Goal: Communication & Community: Answer question/provide support

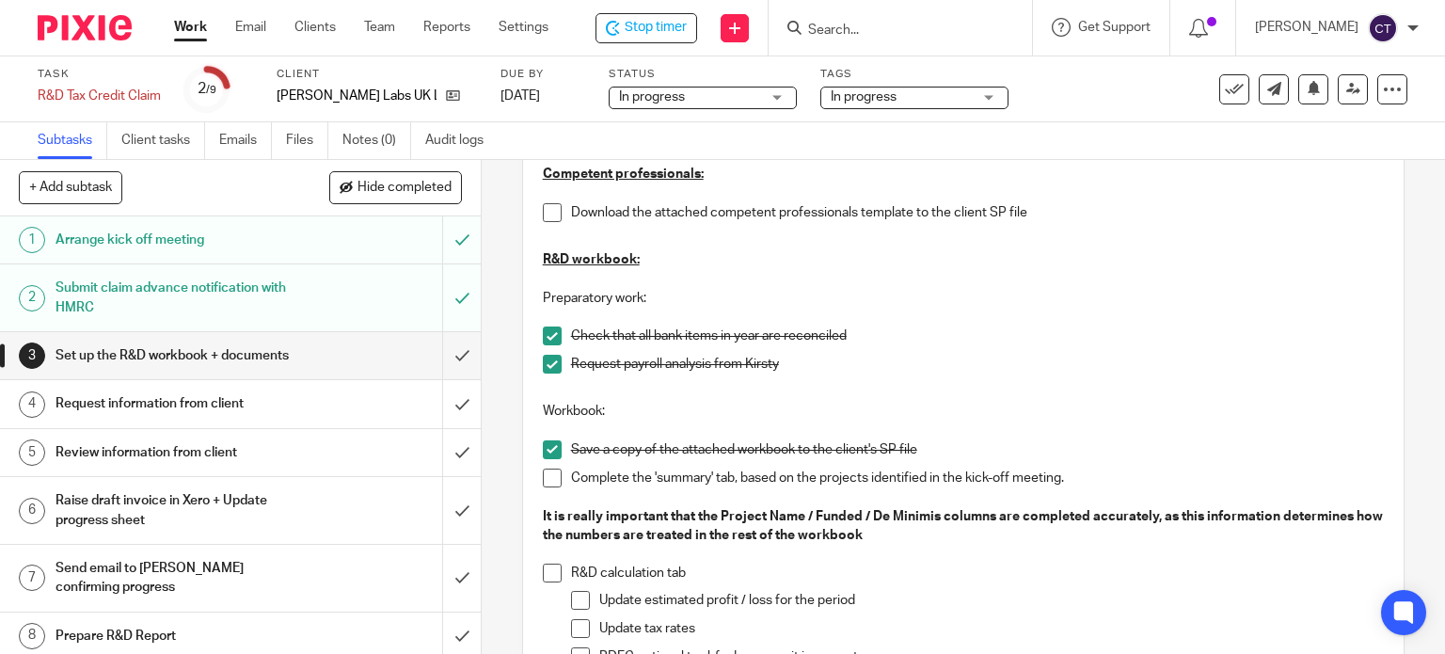
scroll to position [350, 0]
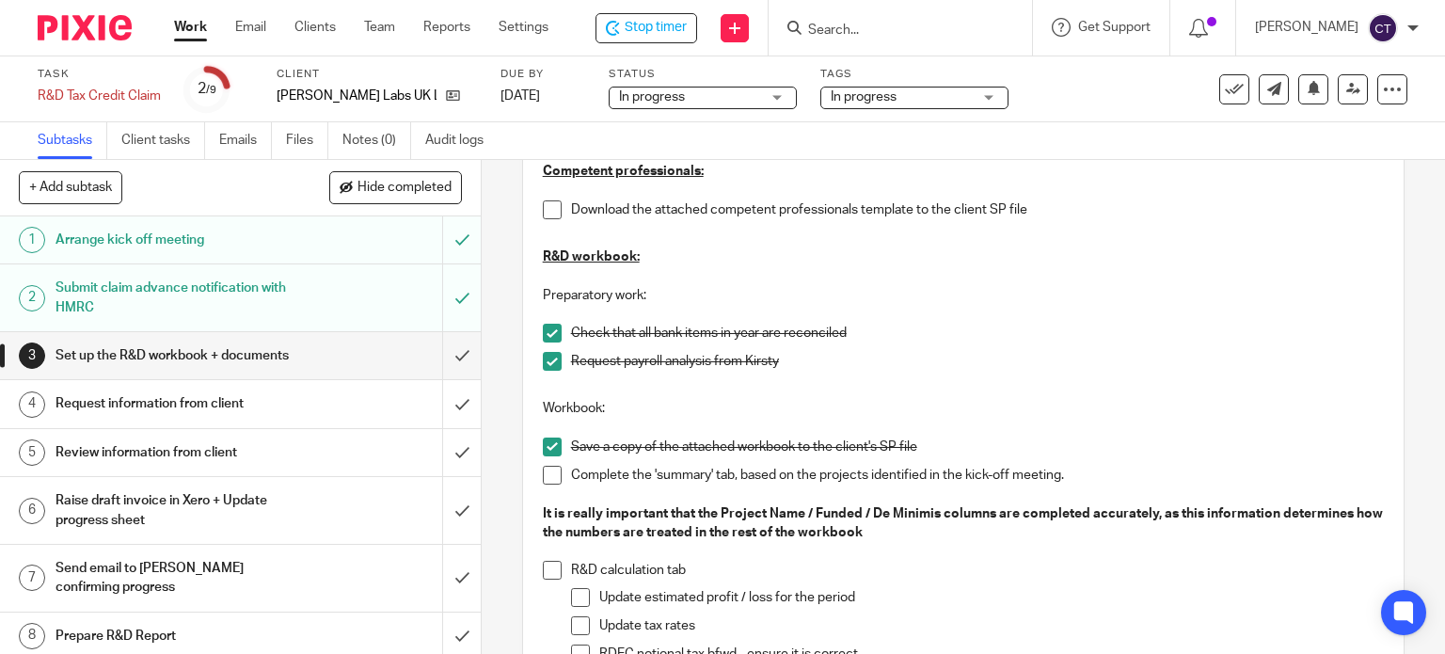
click at [543, 210] on span at bounding box center [552, 209] width 19 height 19
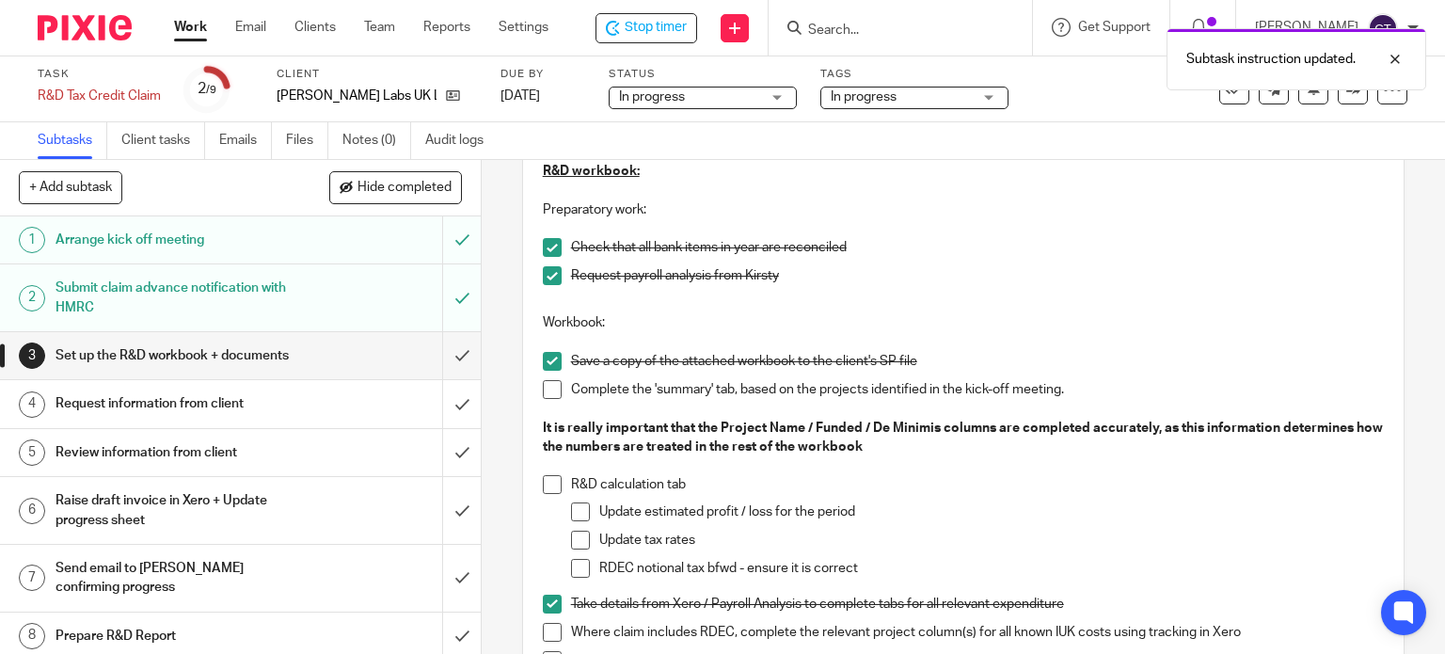
scroll to position [538, 0]
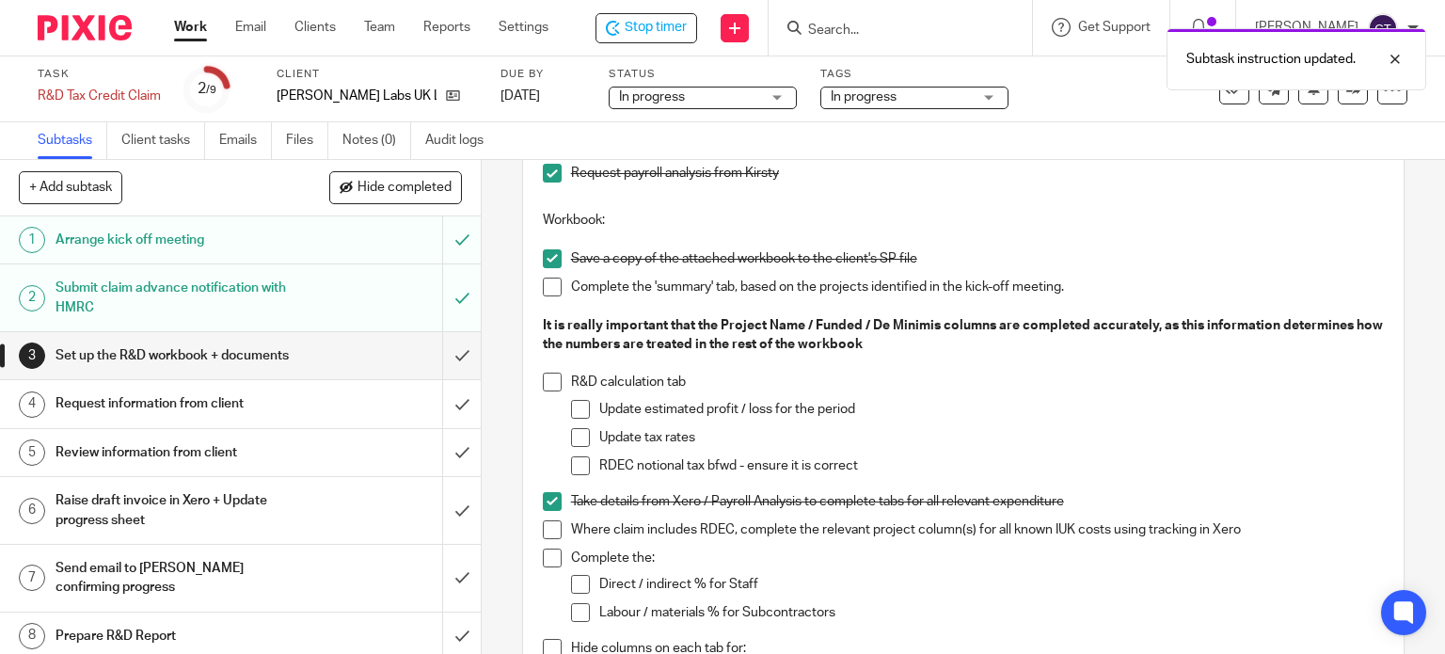
click at [546, 289] on span at bounding box center [552, 287] width 19 height 19
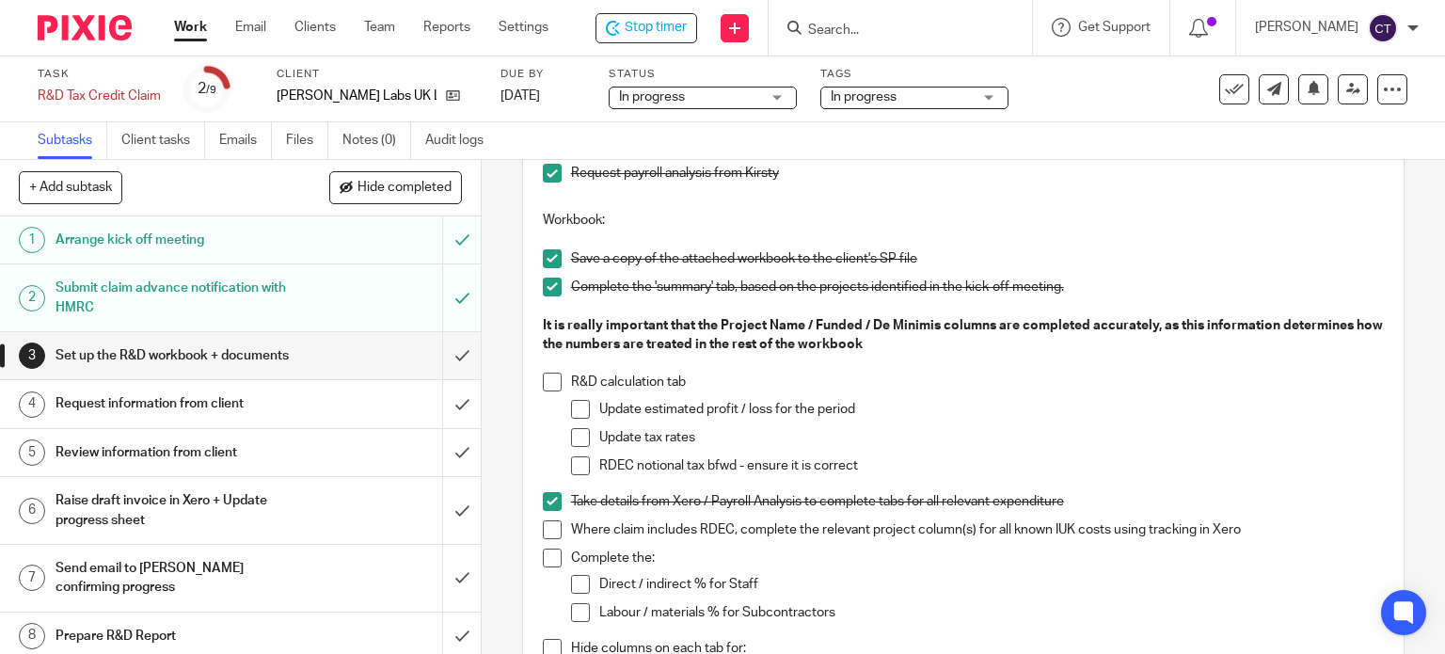
click at [543, 373] on li "R&D calculation tab Update estimated profit / loss for the period Update tax ra…" at bounding box center [964, 432] width 842 height 119
click at [544, 379] on span at bounding box center [552, 382] width 19 height 19
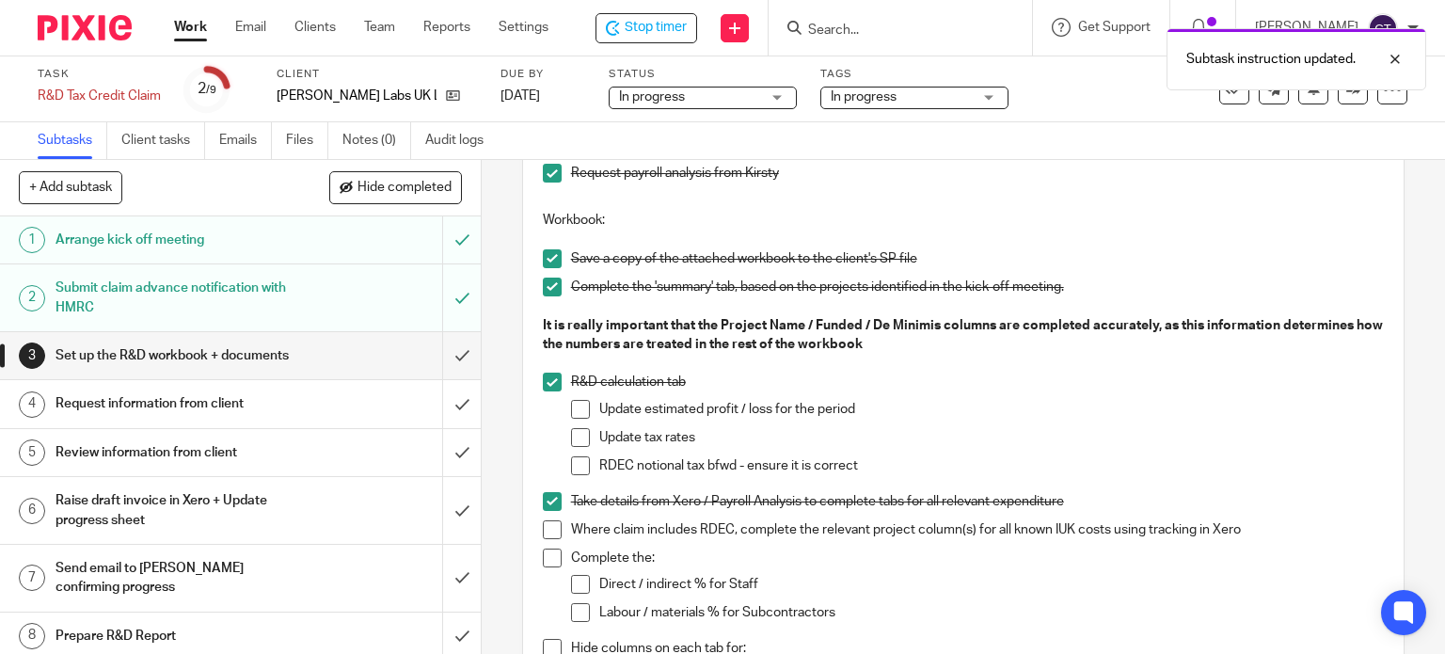
click at [576, 406] on span at bounding box center [580, 409] width 19 height 19
click at [580, 437] on span at bounding box center [580, 437] width 19 height 19
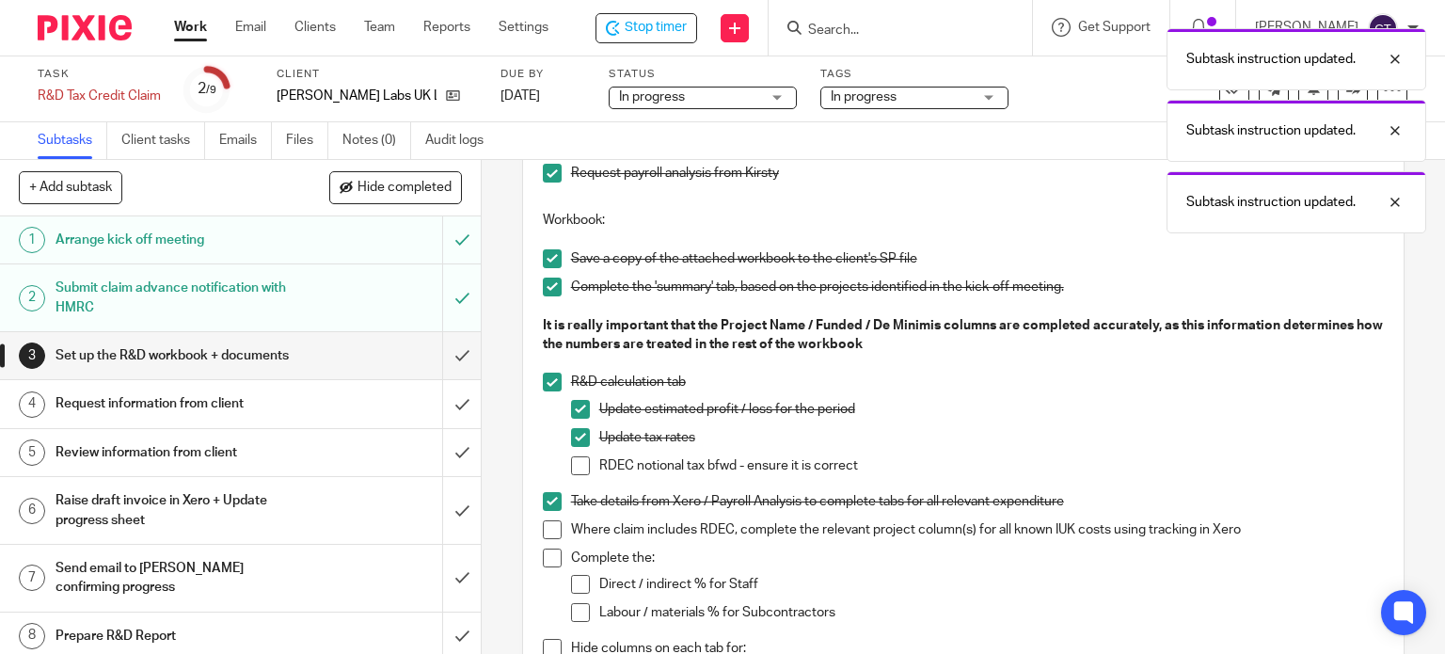
click at [576, 466] on span at bounding box center [580, 465] width 19 height 19
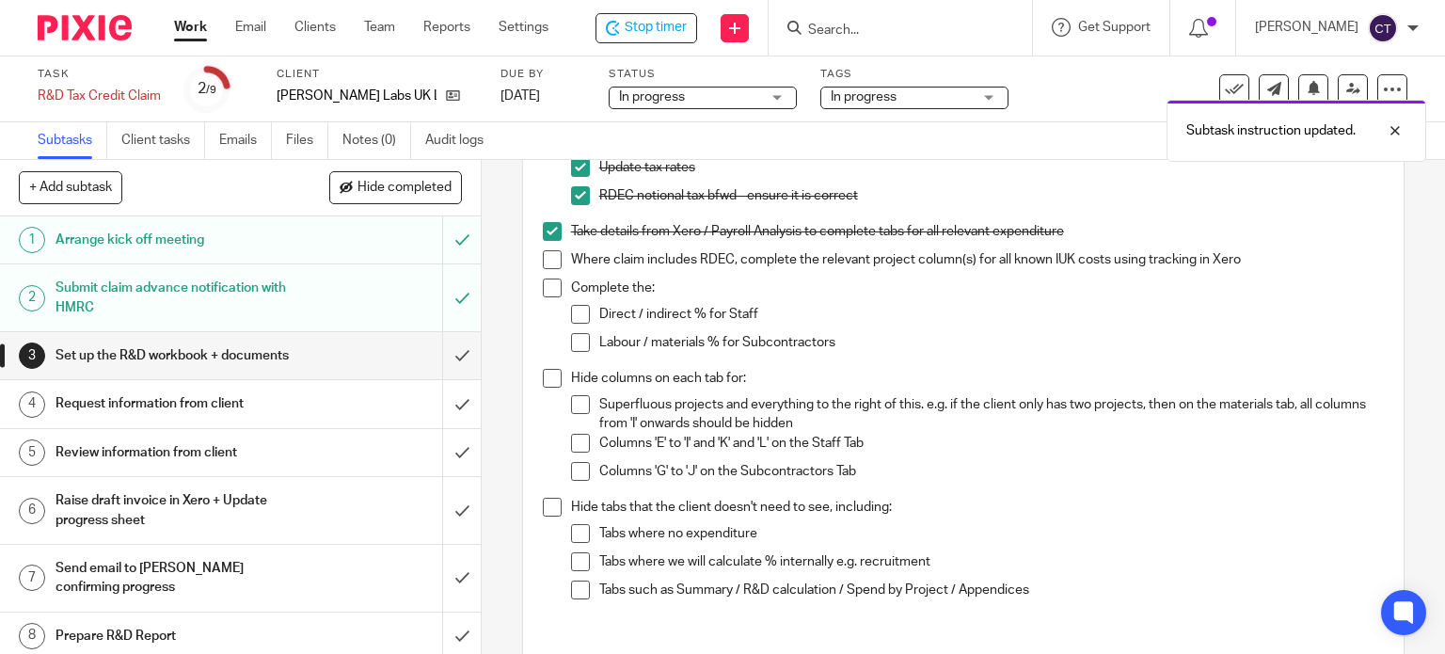
scroll to position [820, 0]
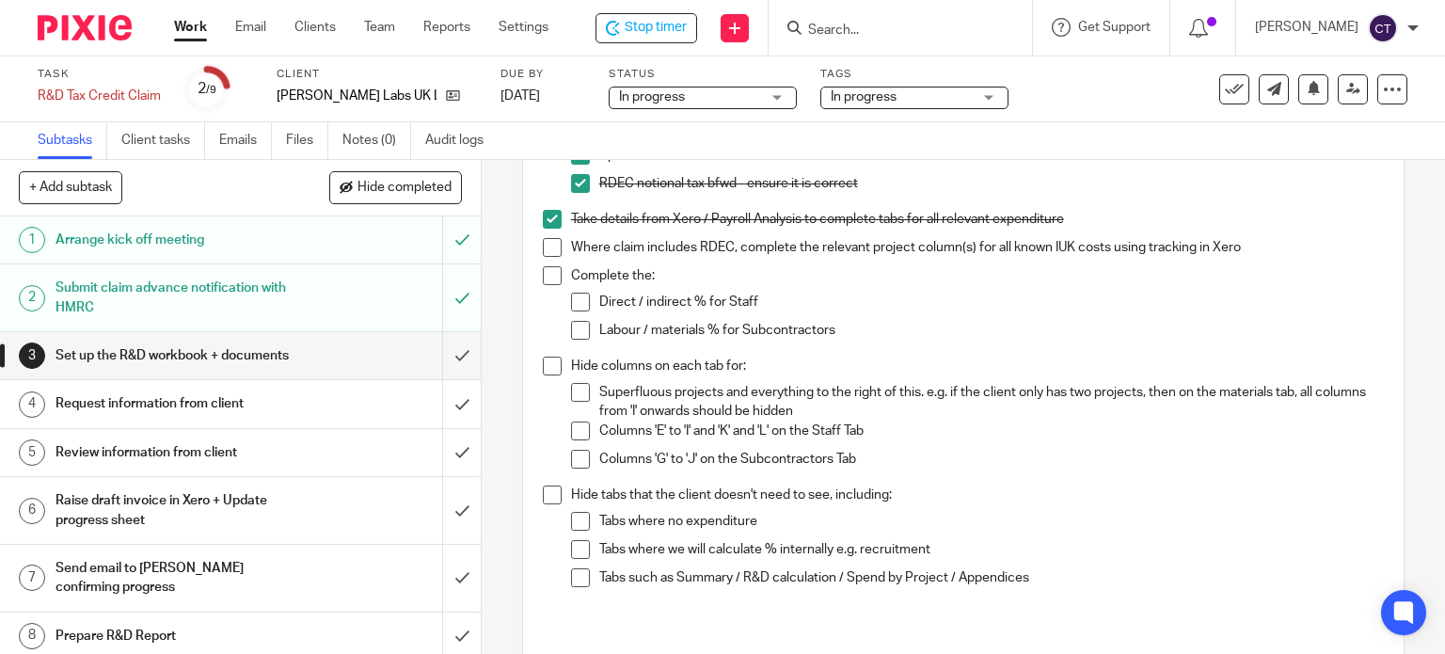
click at [543, 367] on span at bounding box center [552, 366] width 19 height 19
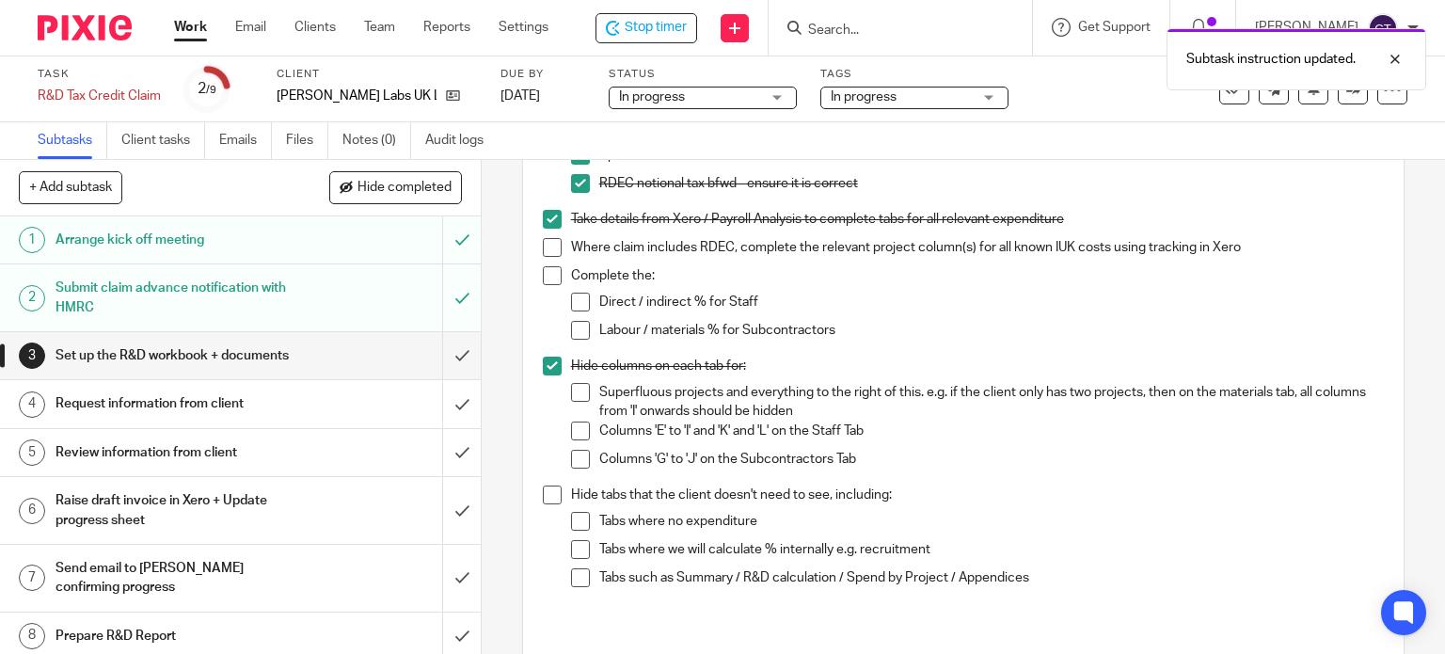
click at [544, 503] on li "Hide tabs that the client doesn't need to see, including: Tabs where no expendi…" at bounding box center [964, 544] width 842 height 119
click at [548, 492] on span at bounding box center [552, 494] width 19 height 19
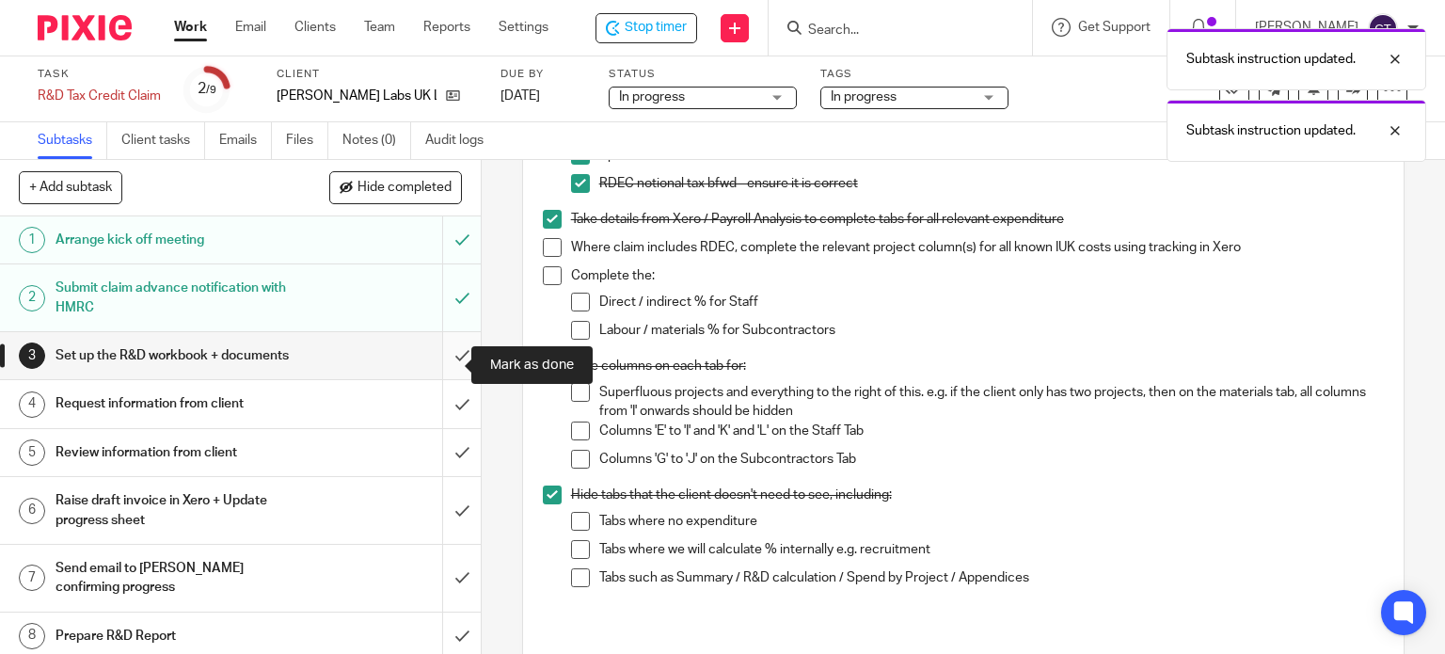
click at [441, 363] on input "submit" at bounding box center [240, 355] width 481 height 47
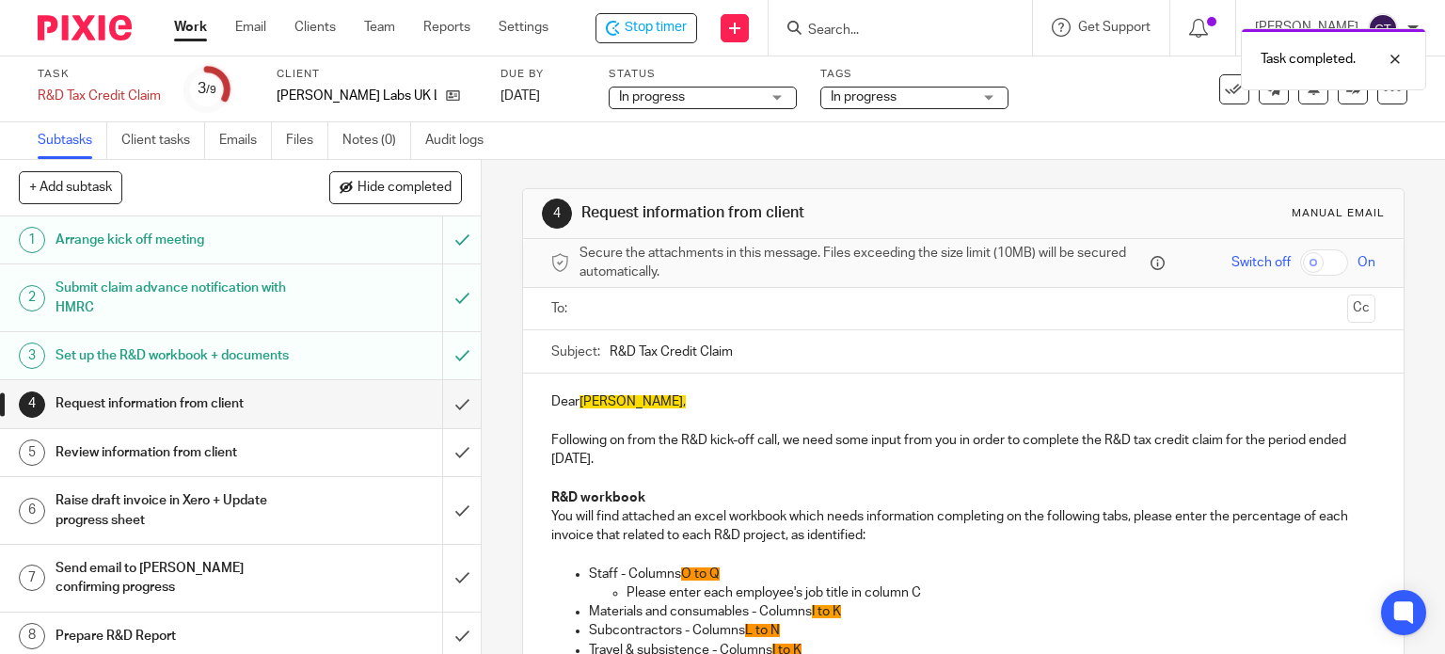
click at [591, 300] on input "text" at bounding box center [963, 309] width 754 height 22
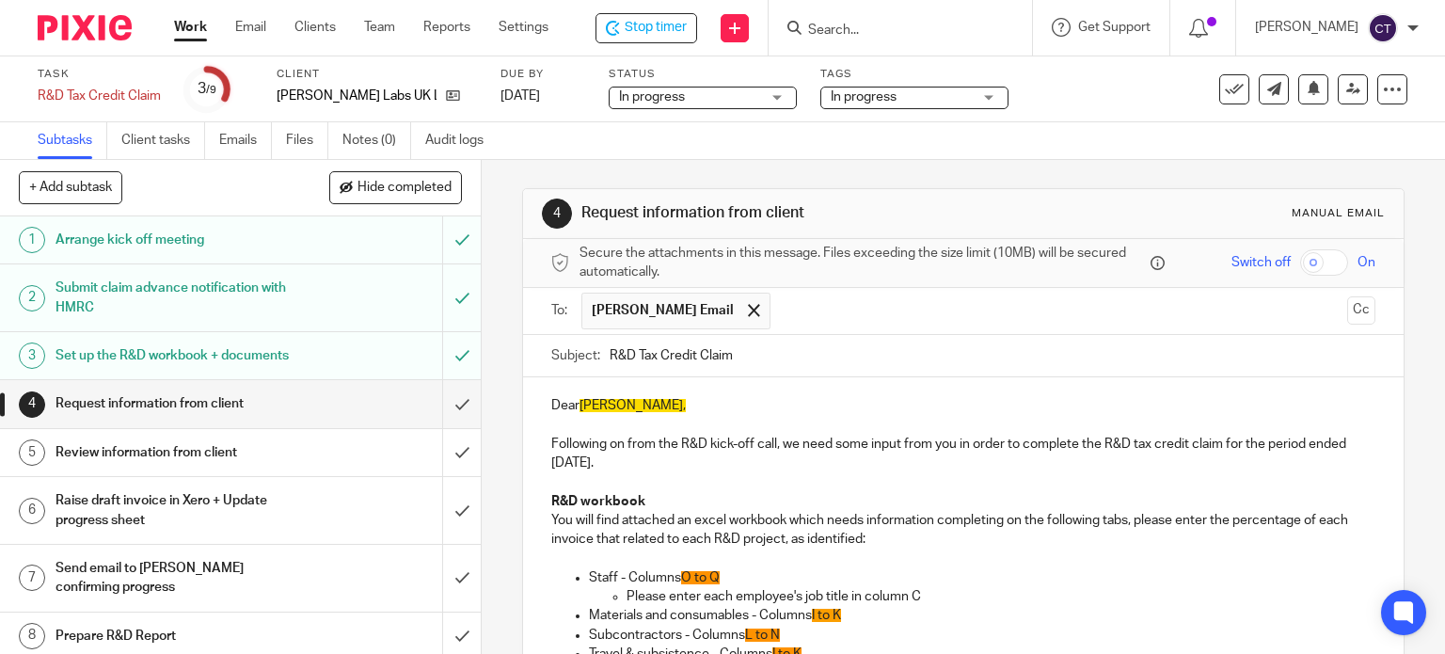
click at [775, 446] on p "Following on from the R&D kick-off call, we need some input from you in order t…" at bounding box center [963, 454] width 825 height 39
click at [1146, 442] on p "Following on from the R&D kick-off call and [PERSON_NAME] email regarding the p…" at bounding box center [963, 454] width 825 height 39
drag, startPoint x: 1142, startPoint y: 440, endPoint x: 1170, endPoint y: 438, distance: 28.4
click at [1143, 439] on p "Following on from the R&D kick-off call and [PERSON_NAME] email regarding the p…" at bounding box center [963, 454] width 825 height 39
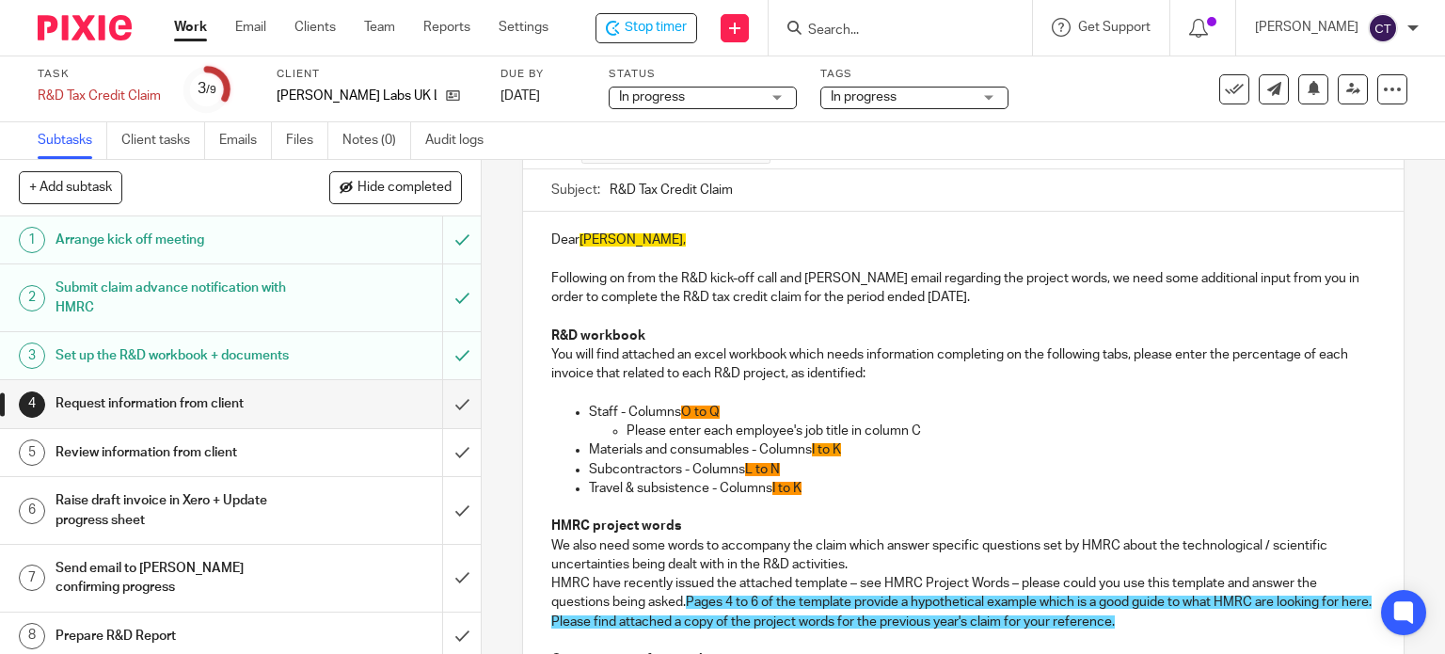
scroll to position [188, 0]
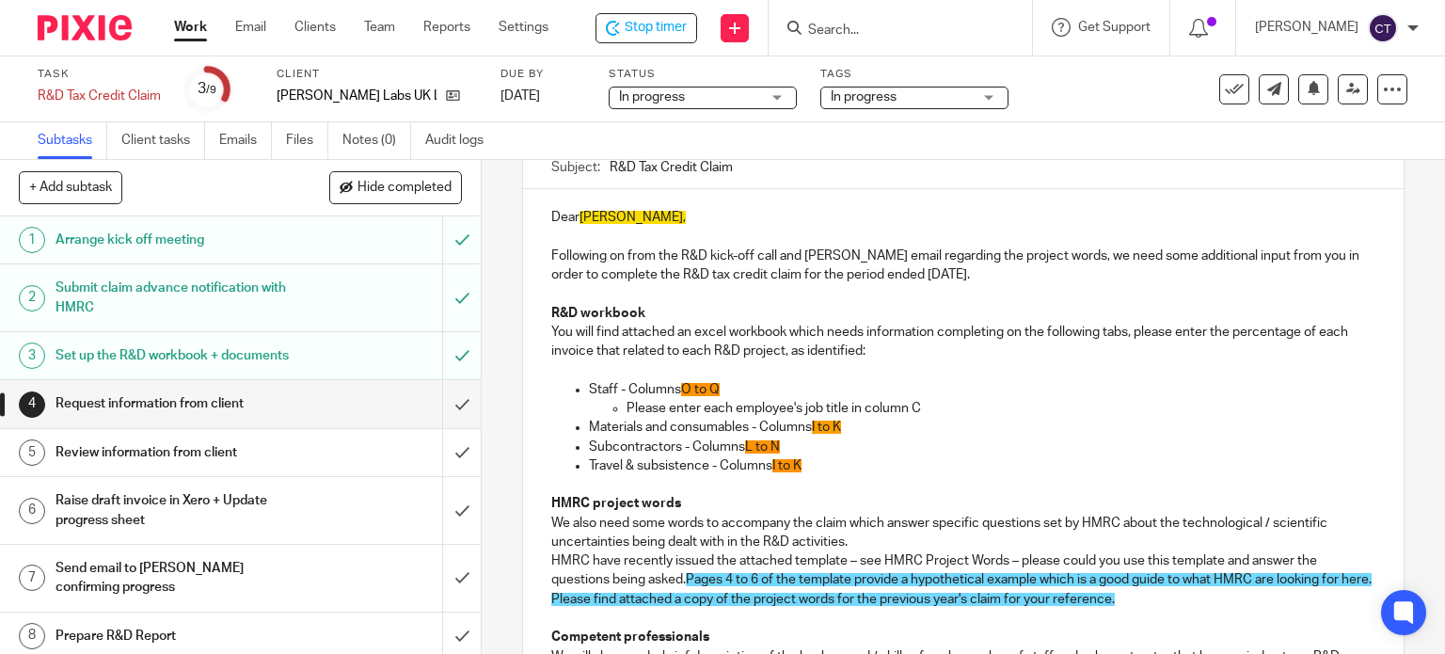
click at [729, 387] on p "Staff - Columns O to Q" at bounding box center [983, 389] width 788 height 19
click at [665, 406] on p "Please enter each employee's job title in column C" at bounding box center [1002, 408] width 750 height 19
drag, startPoint x: 847, startPoint y: 426, endPoint x: 879, endPoint y: 417, distance: 33.3
click at [852, 424] on p "Materials and consumables - Columns I to K" at bounding box center [983, 427] width 788 height 19
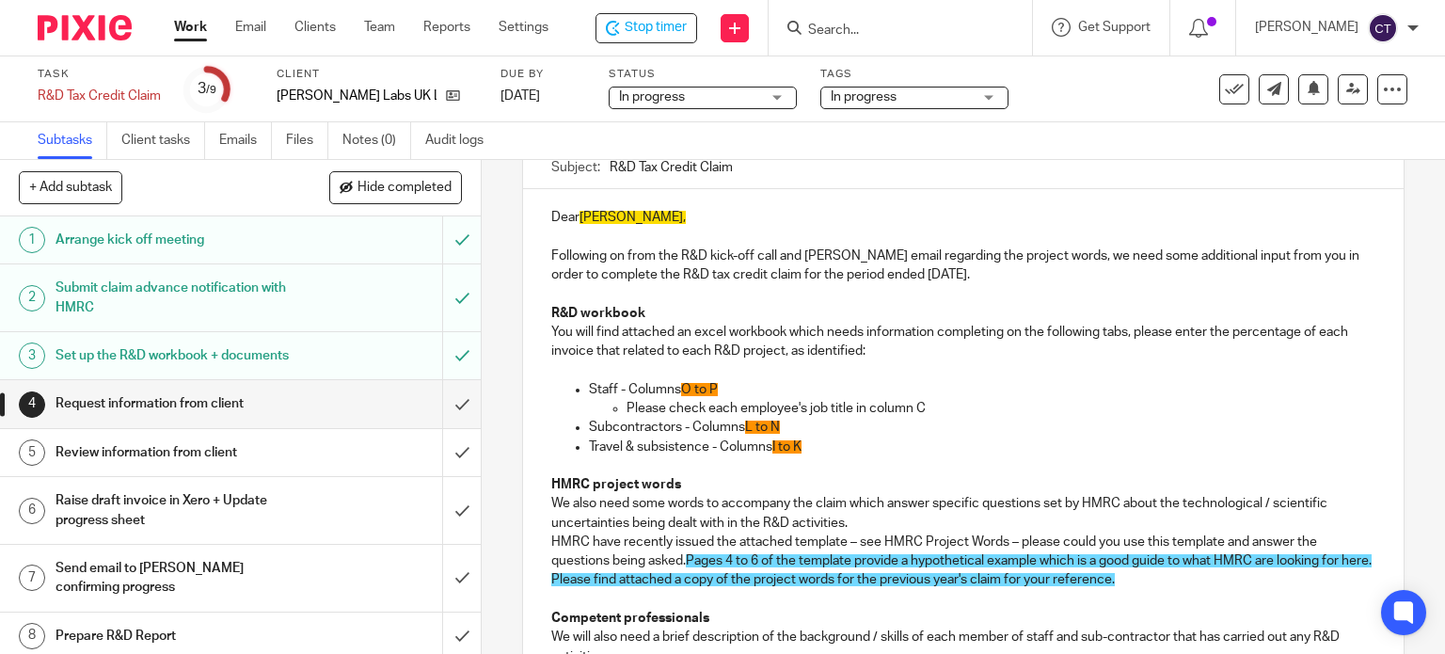
drag, startPoint x: 801, startPoint y: 412, endPoint x: 787, endPoint y: 424, distance: 18.7
click at [794, 415] on p "Please check each employee's job title in column C" at bounding box center [1002, 408] width 750 height 19
click at [774, 425] on span "L to N" at bounding box center [762, 427] width 35 height 13
click at [813, 446] on p "Travel & subsistence - Columns I to K" at bounding box center [983, 447] width 788 height 19
click at [799, 438] on p "Travel & subsistence - Columns I to K" at bounding box center [983, 447] width 788 height 19
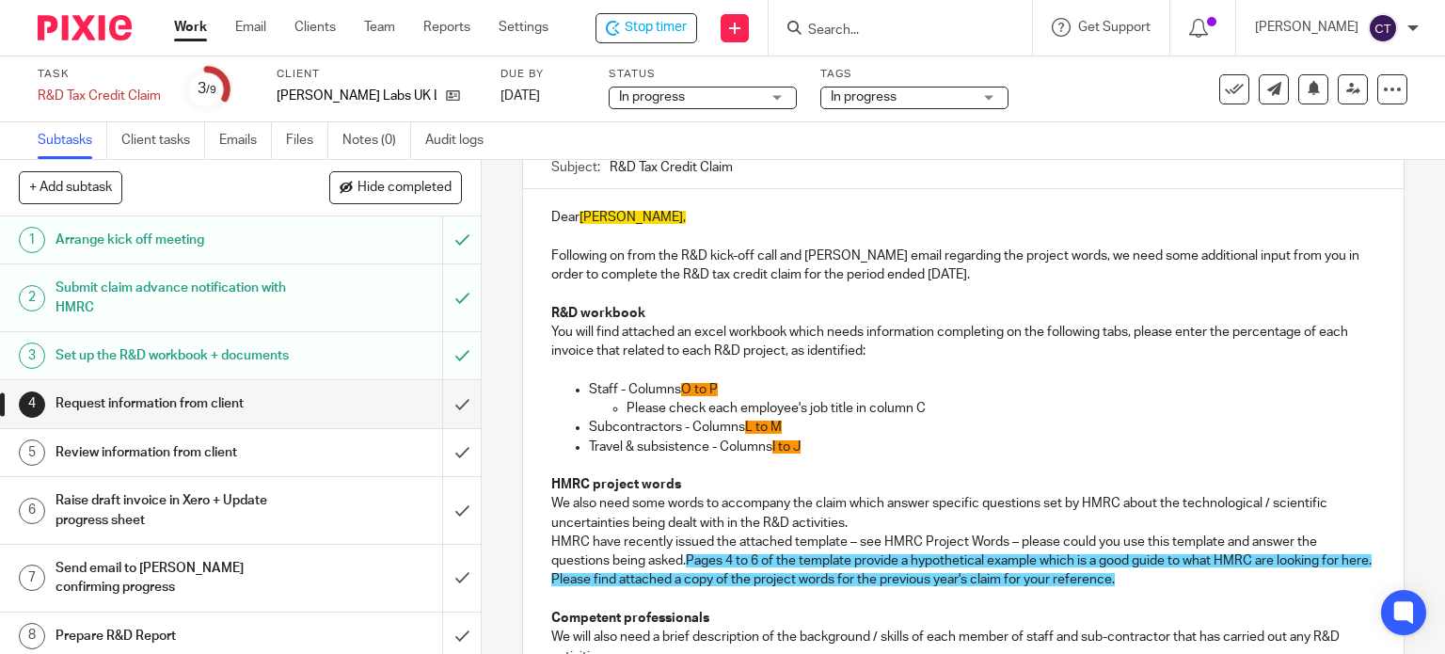
click at [812, 443] on p "Travel & subsistence - Columns I to J" at bounding box center [983, 447] width 788 height 19
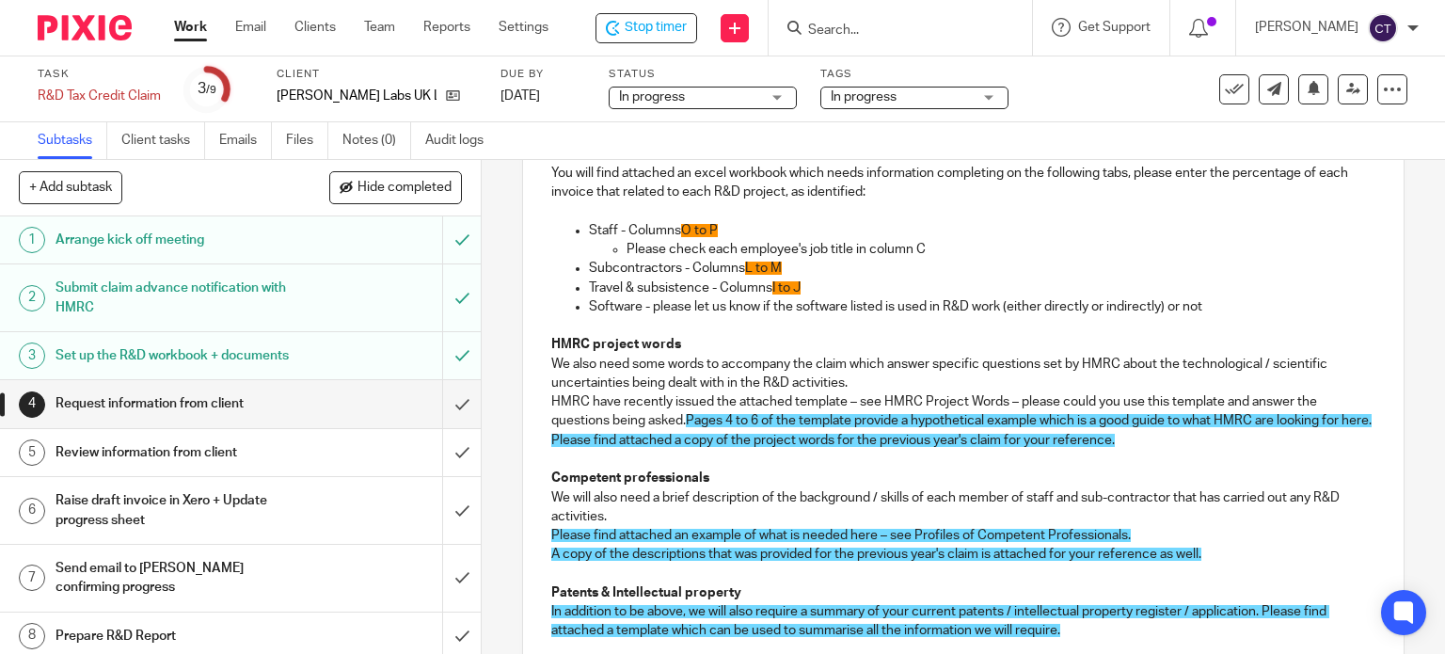
scroll to position [376, 0]
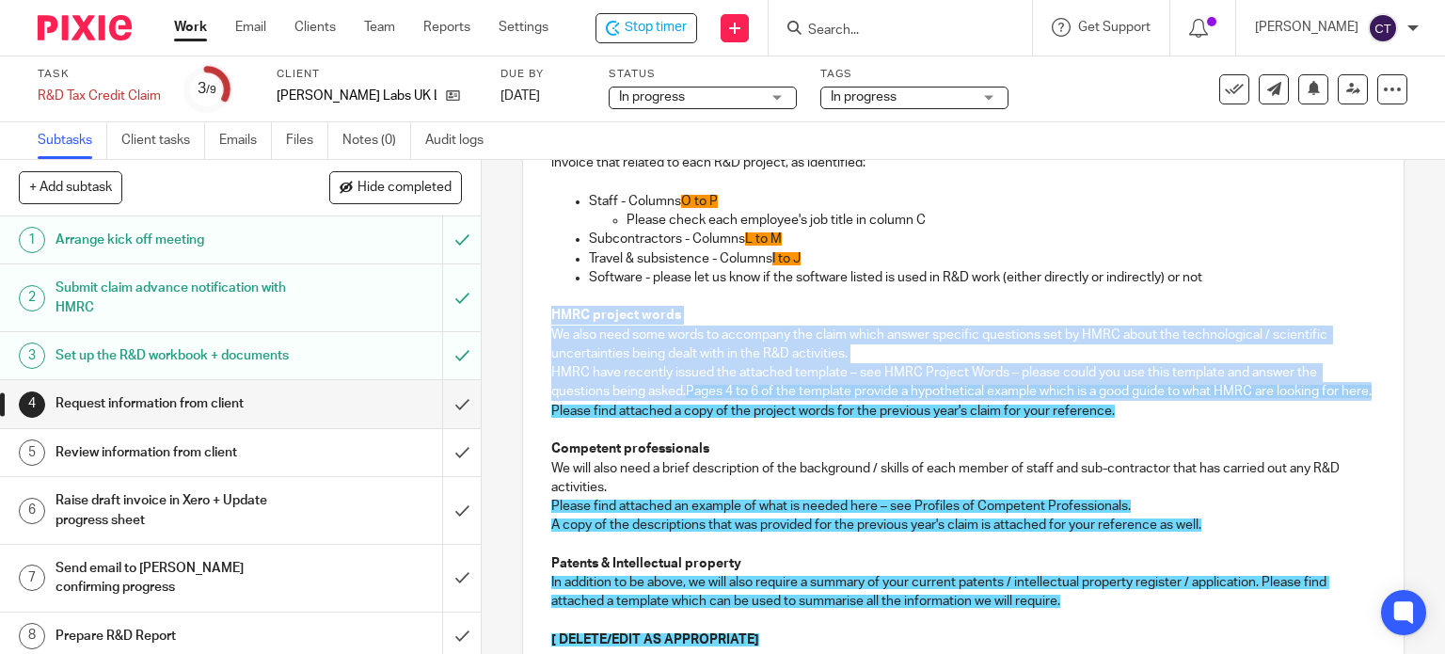
drag, startPoint x: 540, startPoint y: 311, endPoint x: 1144, endPoint y: 417, distance: 613.2
click at [1144, 417] on div "Dear Steve, Following on from the R&D kick-off call and Martin's email regardin…" at bounding box center [964, 446] width 882 height 891
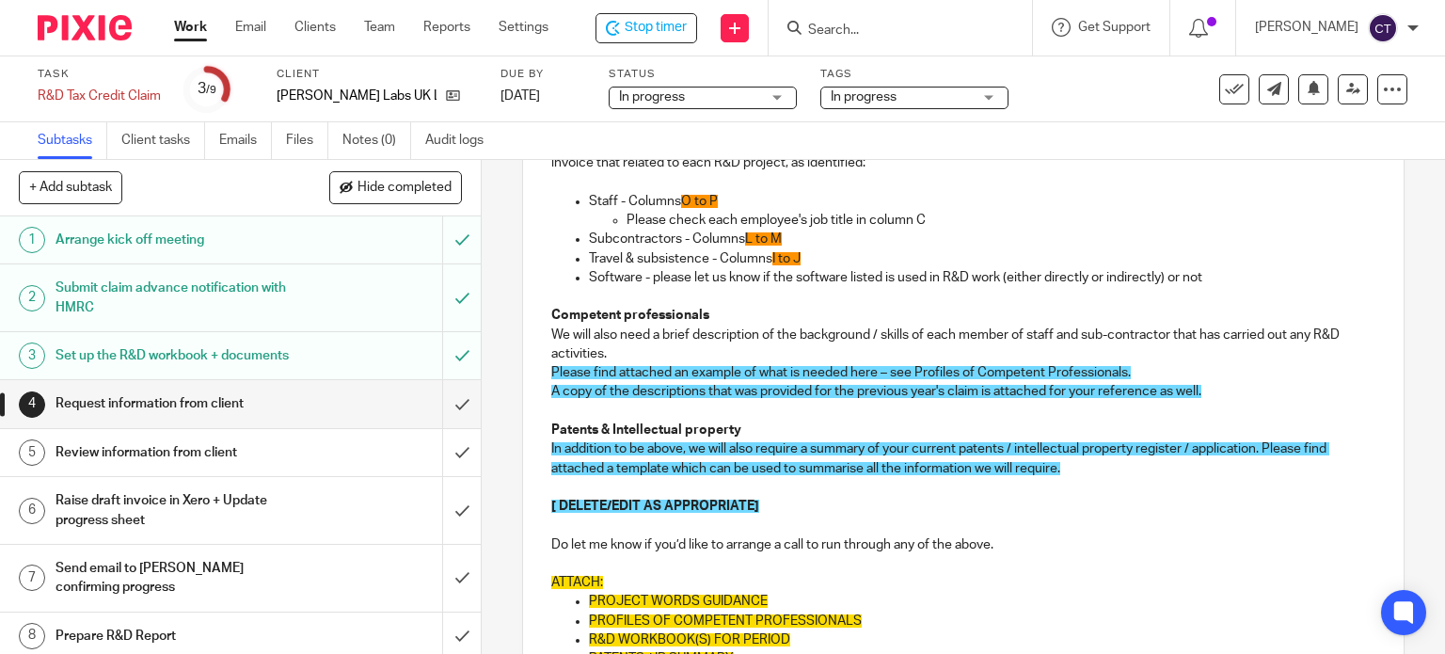
click at [748, 390] on span "A copy of the descriptions that was provided for the previous year's claim is a…" at bounding box center [876, 391] width 650 height 13
click at [1259, 447] on span "In addition to be above, we will also require a summary of your current patents…" at bounding box center [940, 458] width 778 height 32
drag, startPoint x: 538, startPoint y: 499, endPoint x: 790, endPoint y: 522, distance: 253.3
click at [789, 518] on div "Dear Steve, Following on from the R&D kick-off call and Martin's email regardin…" at bounding box center [964, 379] width 882 height 757
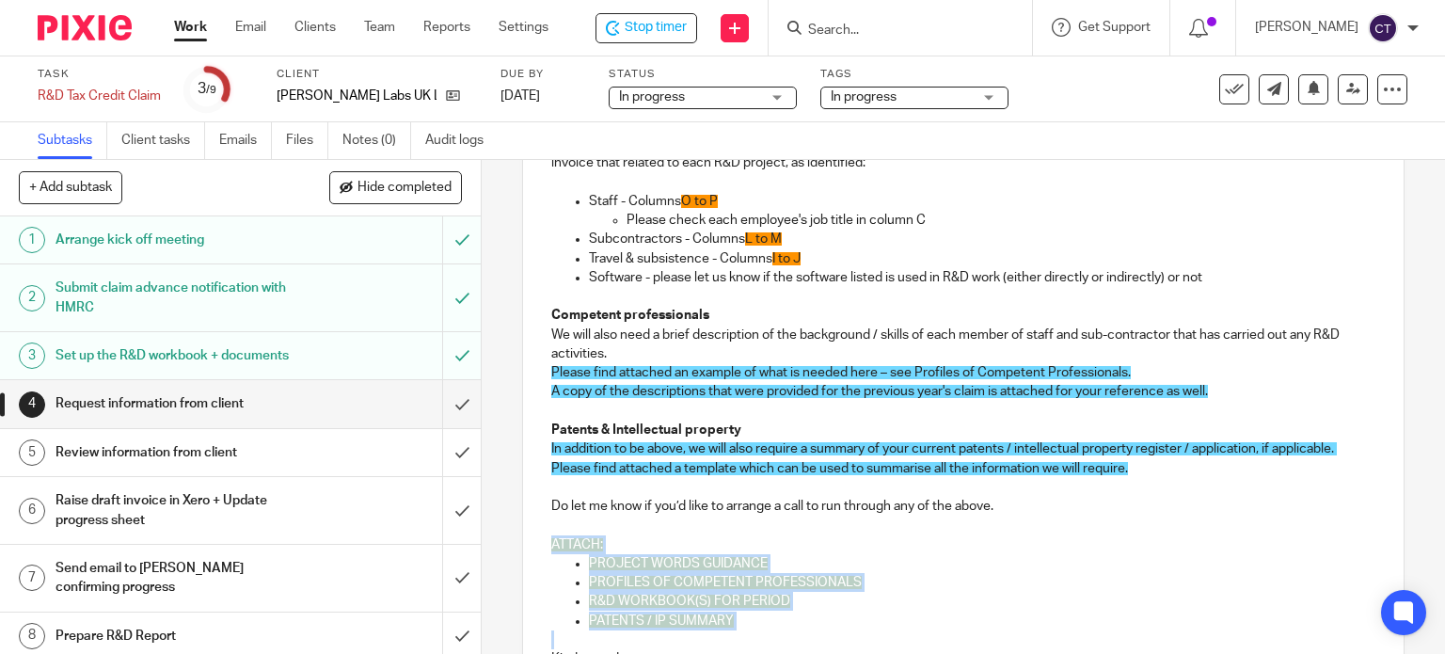
drag, startPoint x: 541, startPoint y: 533, endPoint x: 724, endPoint y: 634, distance: 208.5
click at [724, 634] on div "Dear Steve, Following on from the R&D kick-off call and Martin's email regardin…" at bounding box center [964, 361] width 882 height 720
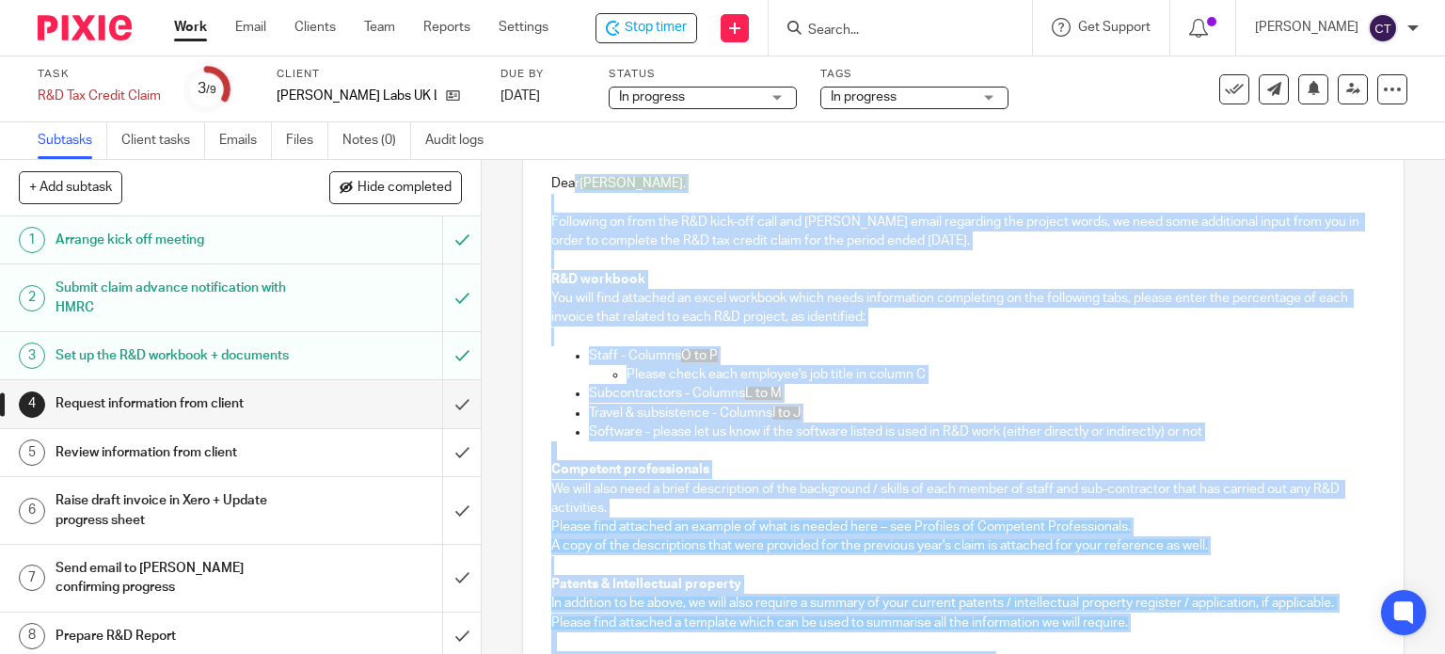
scroll to position [494, 0]
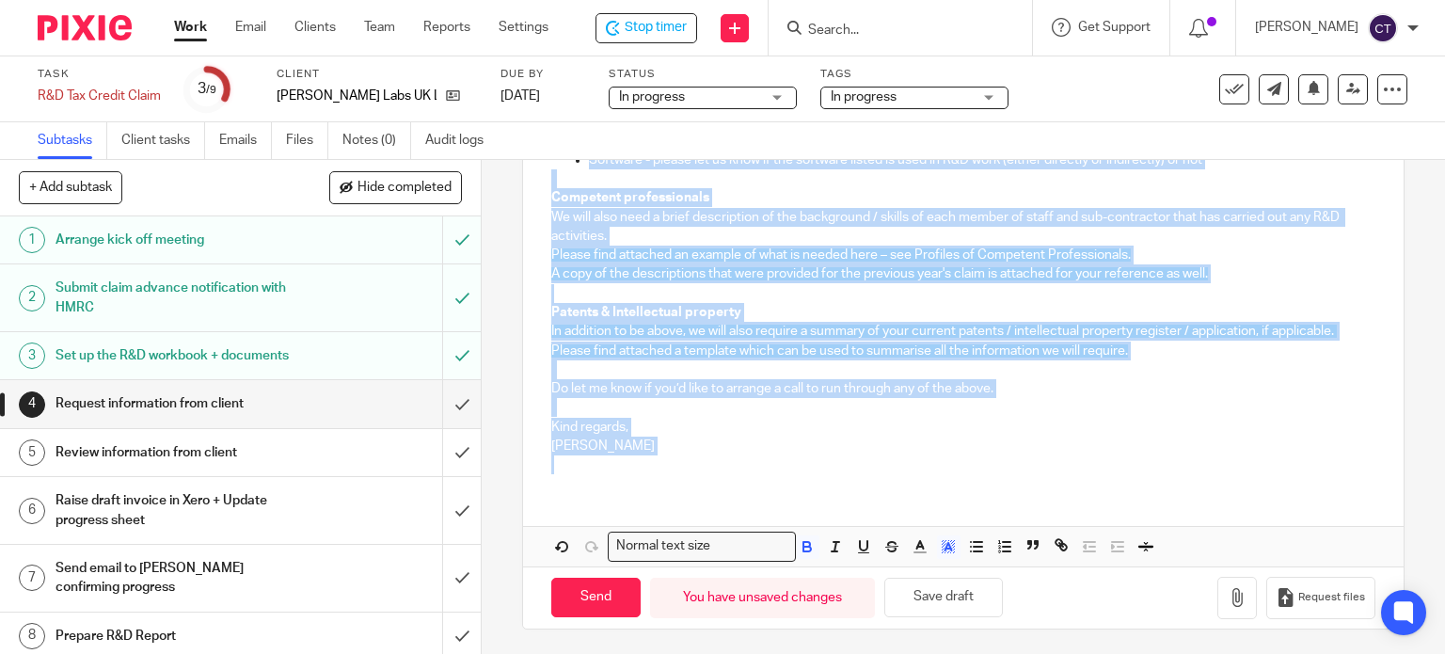
drag, startPoint x: 568, startPoint y: 304, endPoint x: 995, endPoint y: 698, distance: 580.6
click at [995, 653] on html "Work Email Clients Team Reports Settings Work Email Clients Team Reports Settin…" at bounding box center [722, 327] width 1445 height 654
click at [945, 543] on icon "button" at bounding box center [948, 546] width 17 height 17
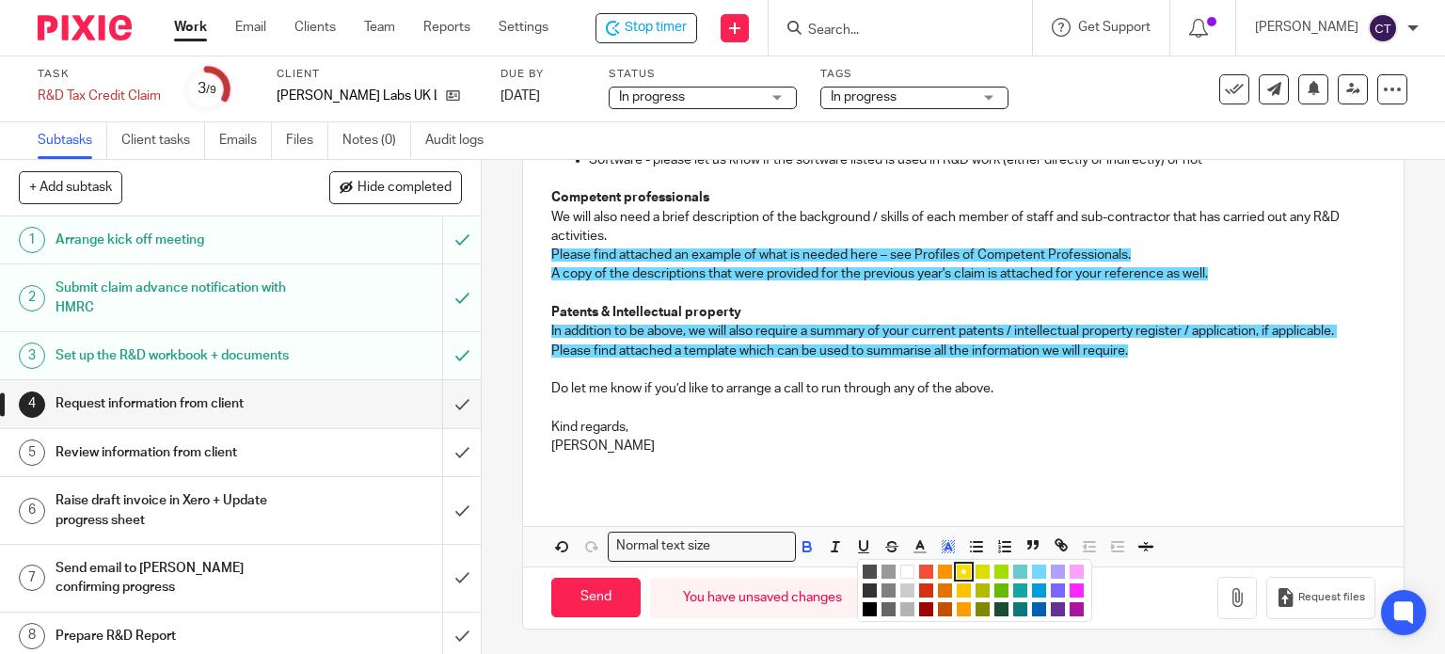
click at [903, 566] on li "color:#FFFFFF" at bounding box center [907, 572] width 14 height 14
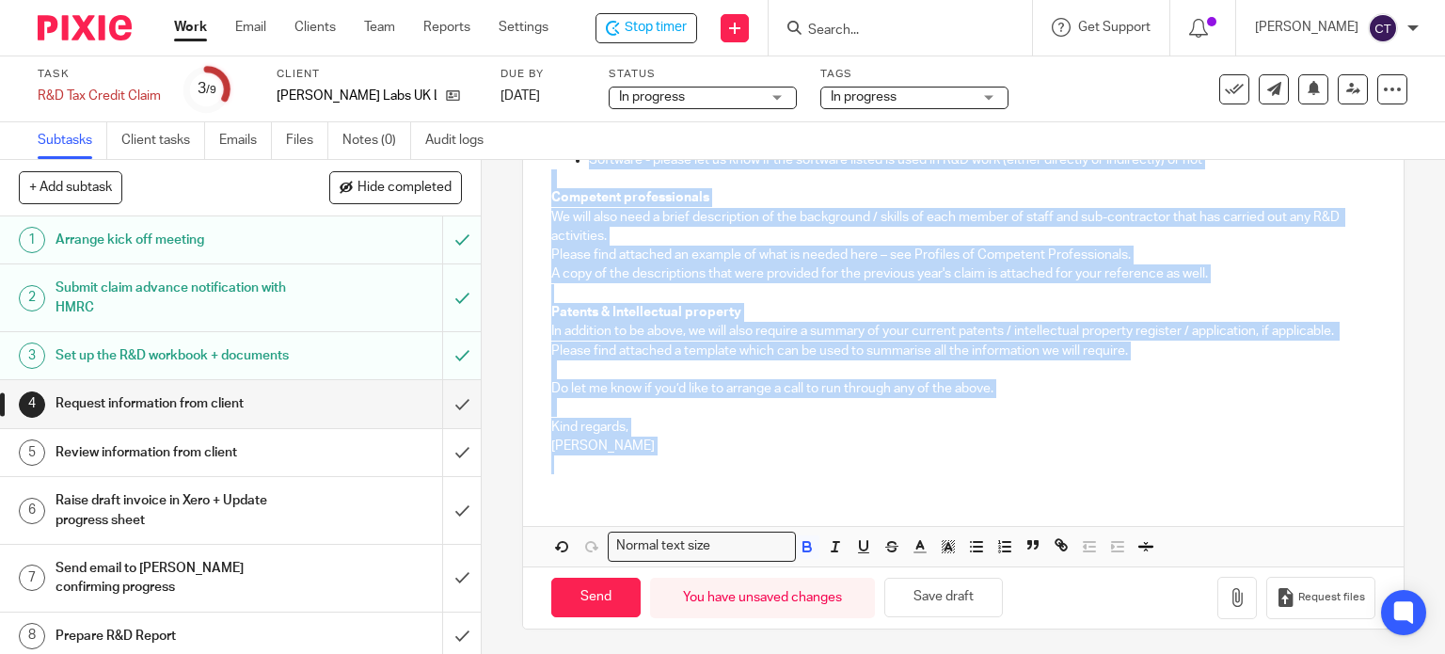
click at [791, 449] on p "Caroline" at bounding box center [963, 446] width 825 height 19
click at [732, 390] on p "Do let me know if you’d like to arrange a call to run through any of the above." at bounding box center [963, 388] width 825 height 19
click at [715, 367] on p at bounding box center [963, 369] width 825 height 19
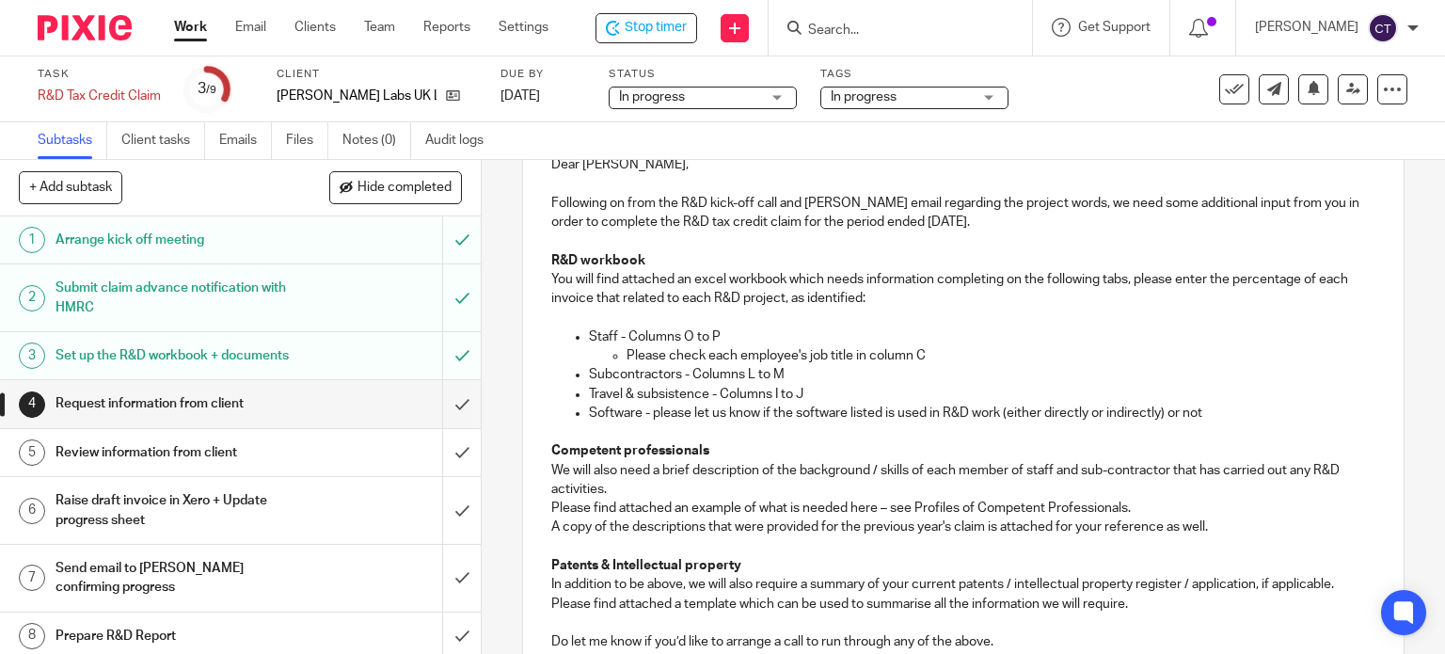
scroll to position [282, 0]
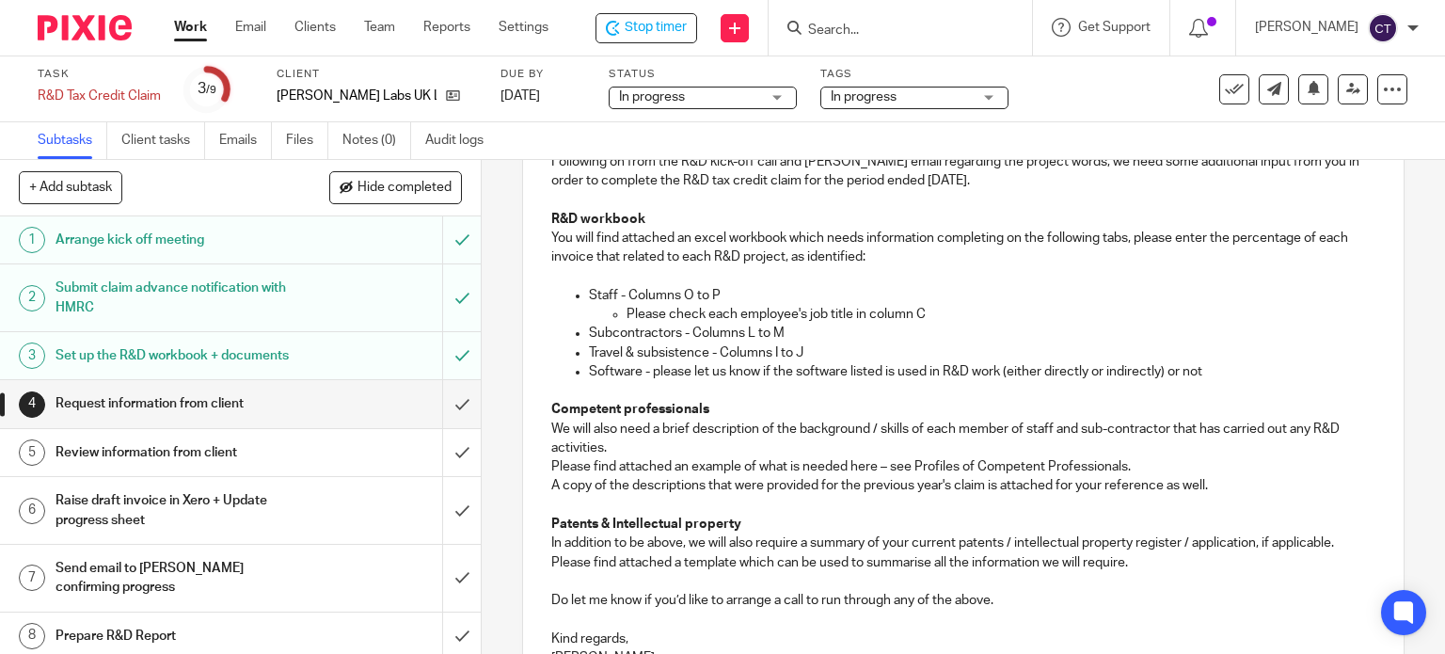
click at [618, 439] on p "We will also need a brief description of the background / skills of each member…" at bounding box center [963, 439] width 825 height 39
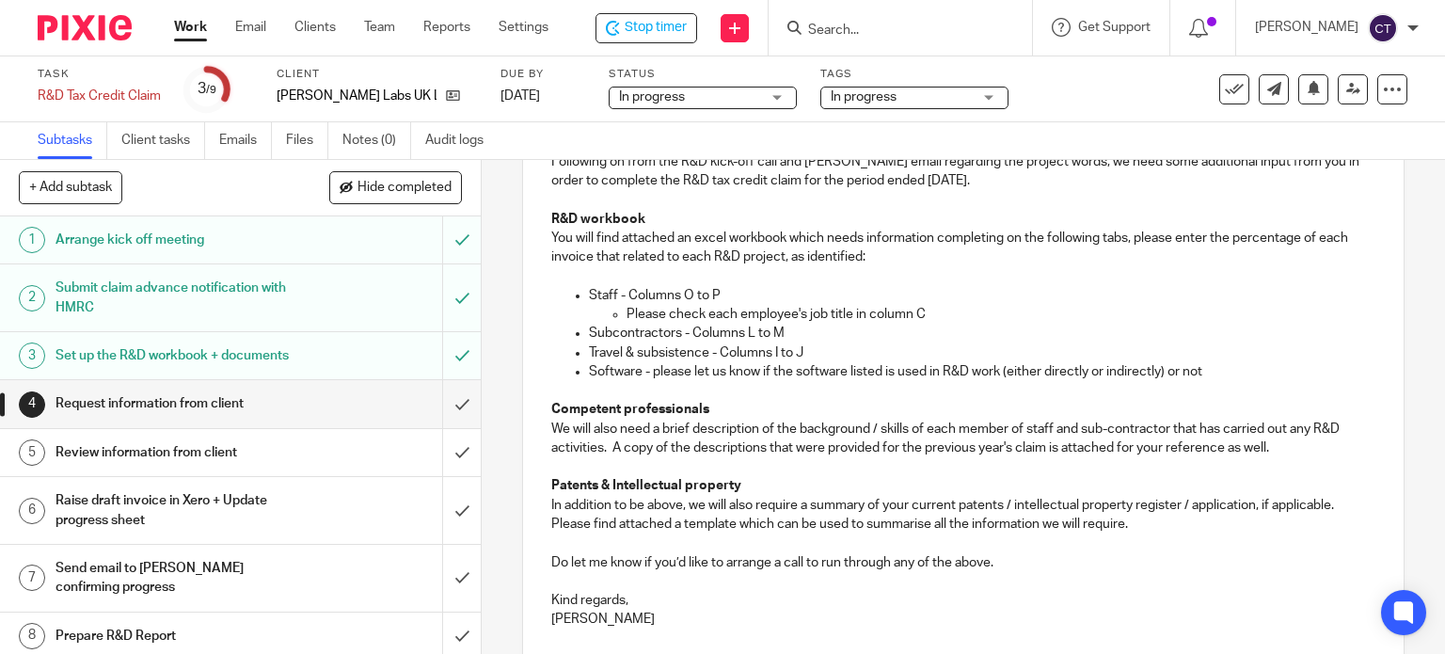
click at [1265, 443] on p "We will also need a brief description of the background / skills of each member…" at bounding box center [963, 439] width 825 height 39
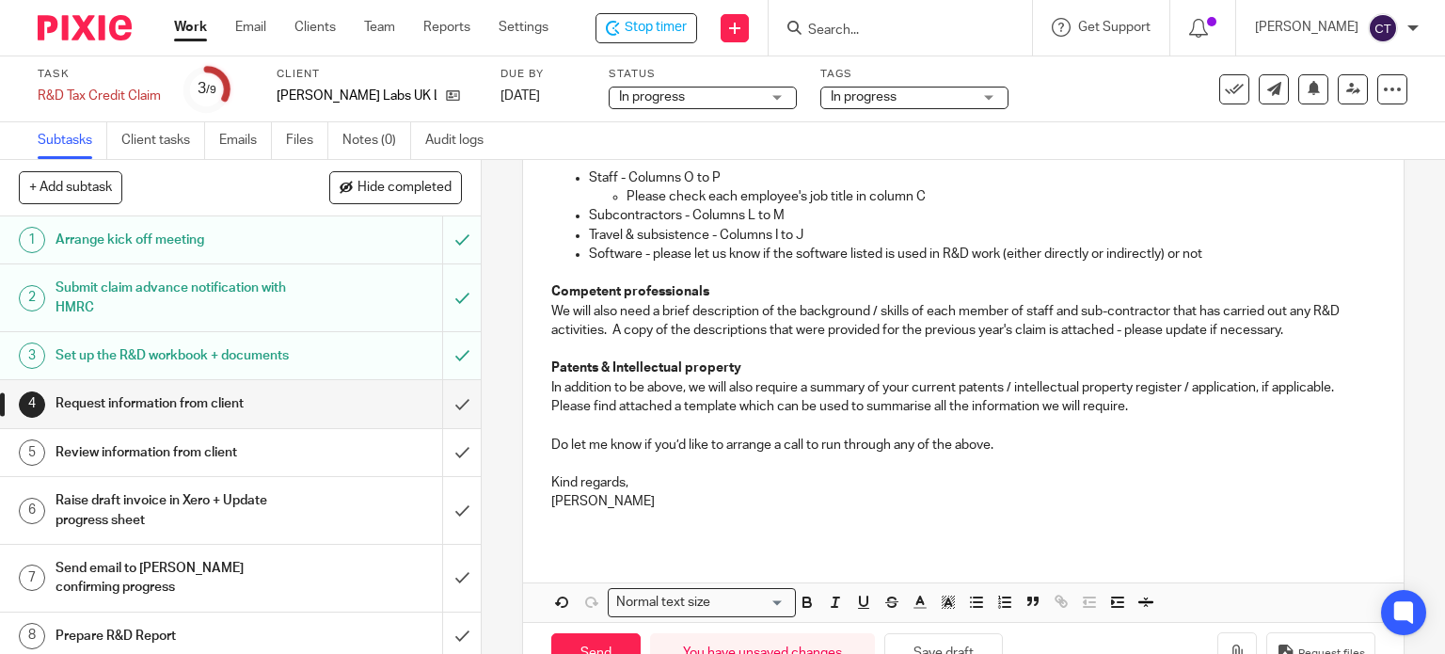
scroll to position [455, 0]
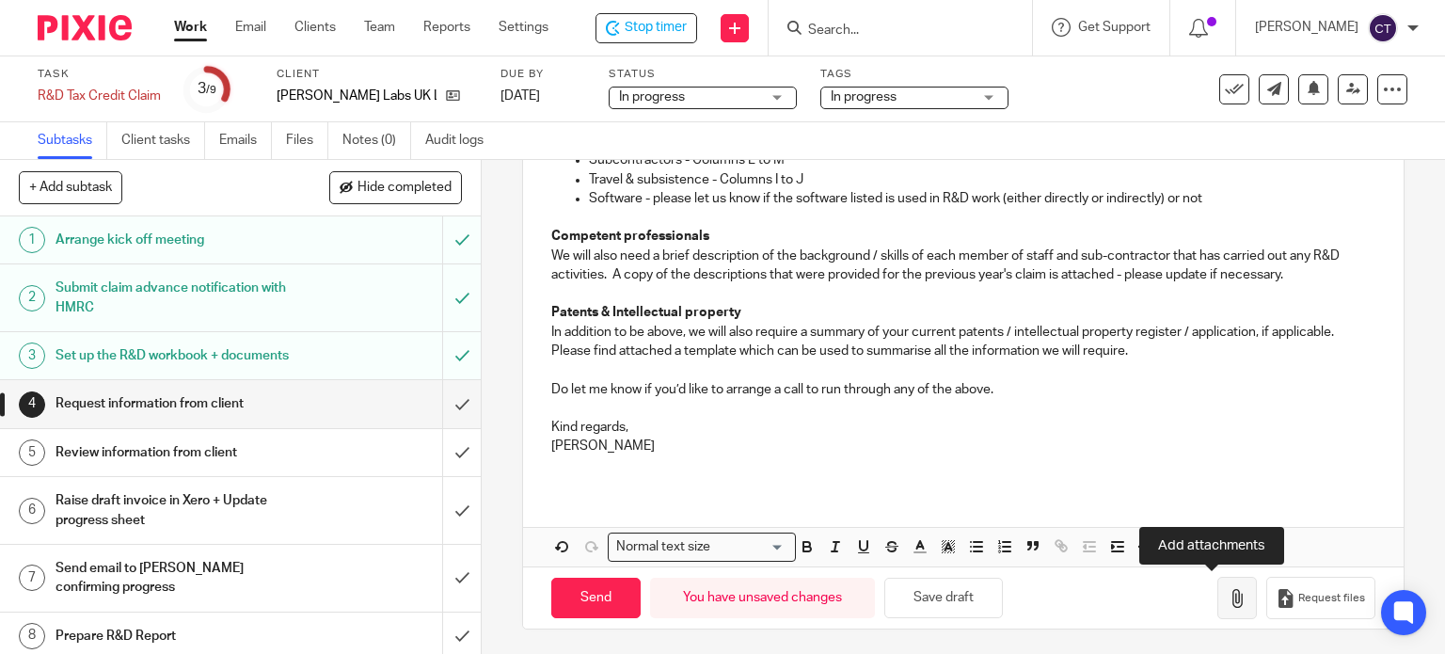
click at [1218, 609] on button "button" at bounding box center [1238, 598] width 40 height 42
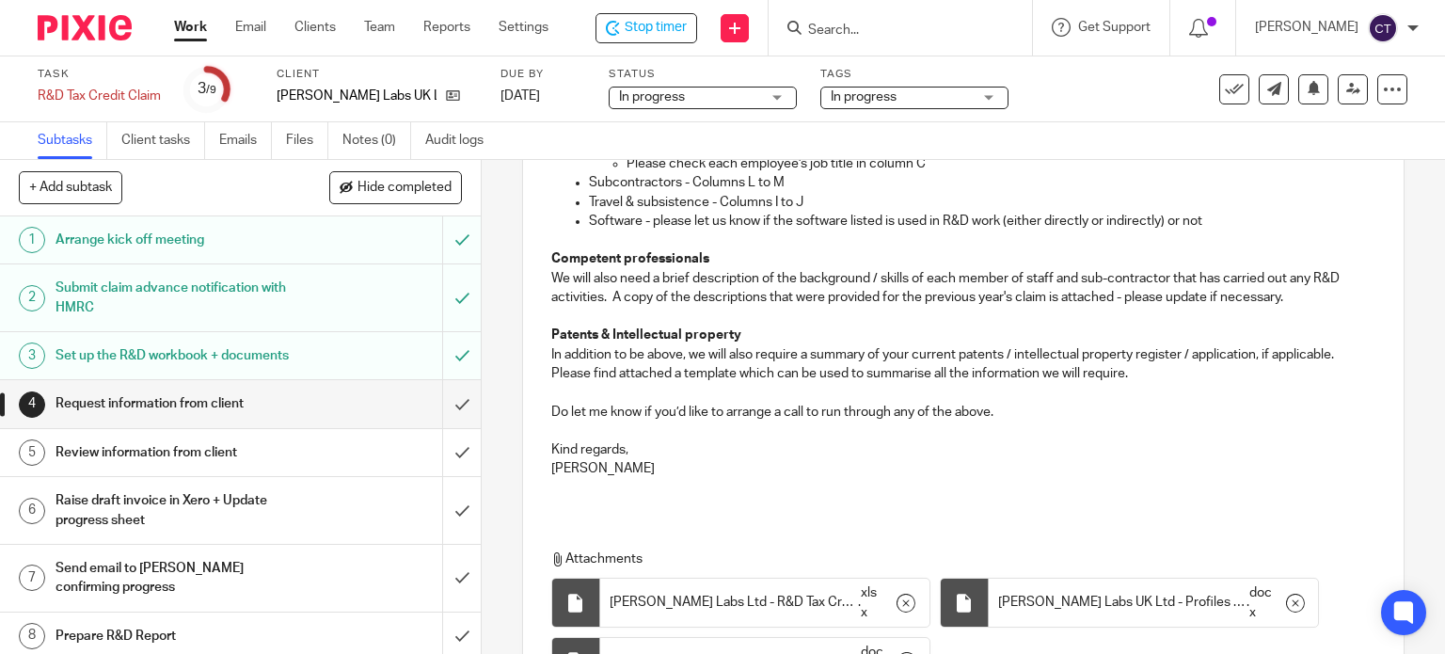
scroll to position [621, 0]
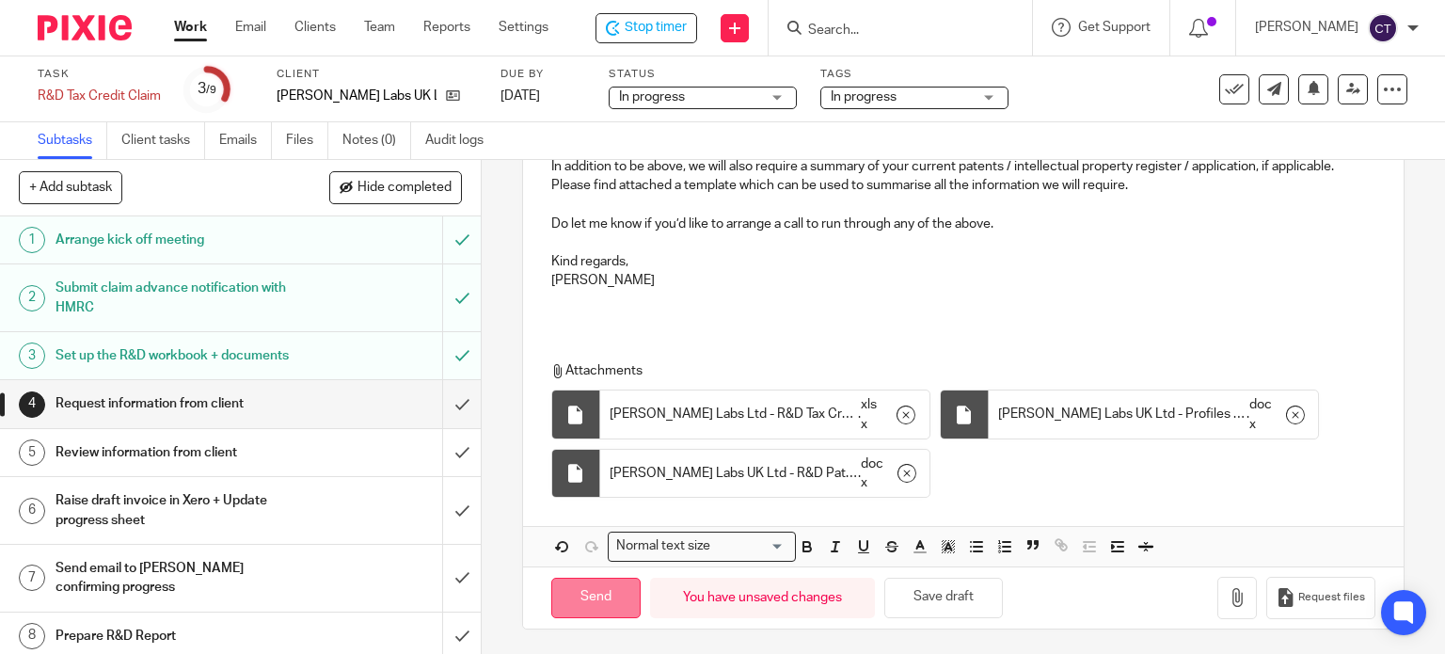
click at [599, 599] on input "Send" at bounding box center [595, 598] width 89 height 40
type input "Sent"
